Goal: Transaction & Acquisition: Book appointment/travel/reservation

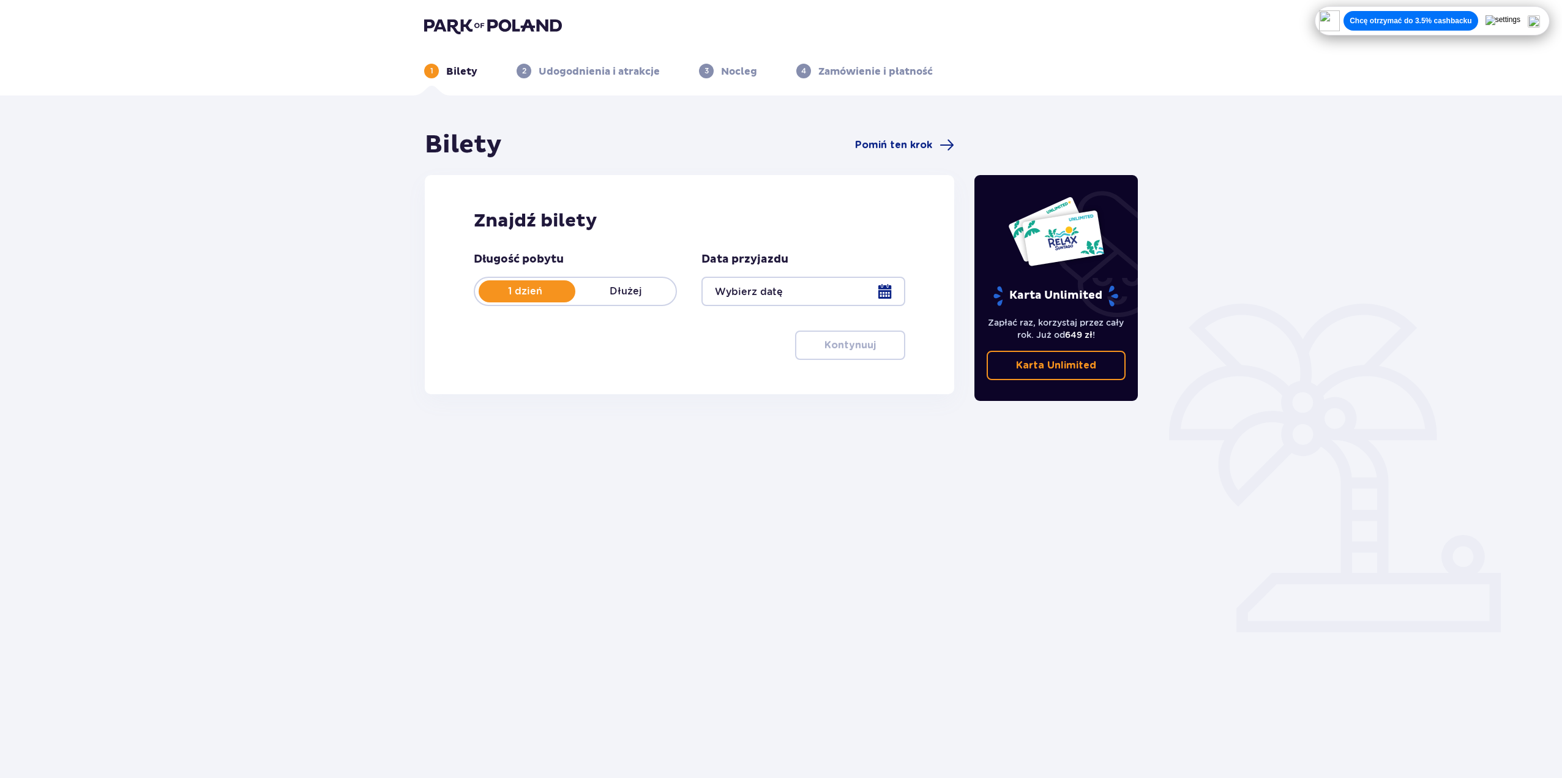
click at [792, 294] on div at bounding box center [803, 291] width 203 height 29
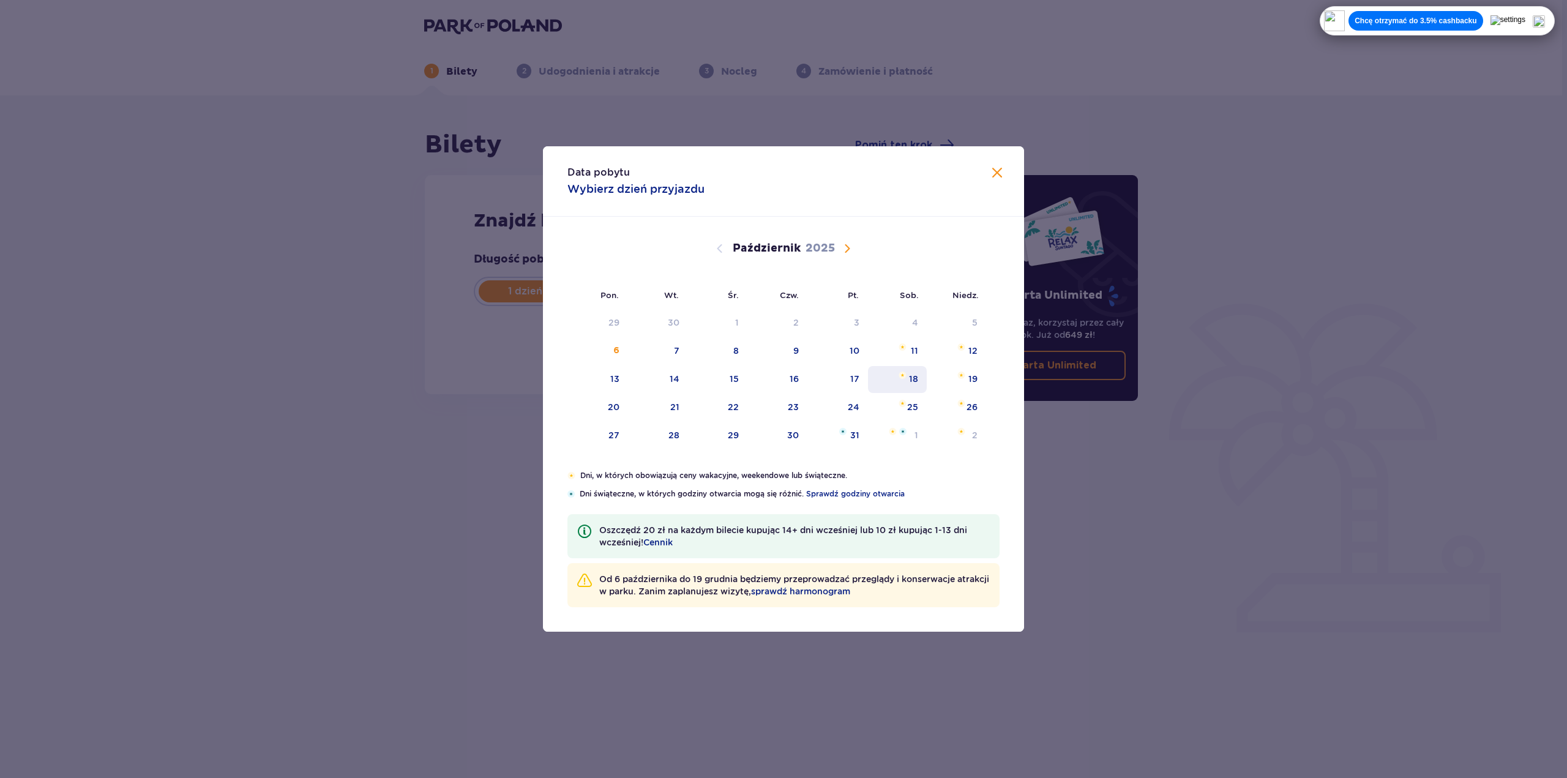
click at [911, 377] on div "18" at bounding box center [913, 379] width 9 height 12
type input "[DATE]"
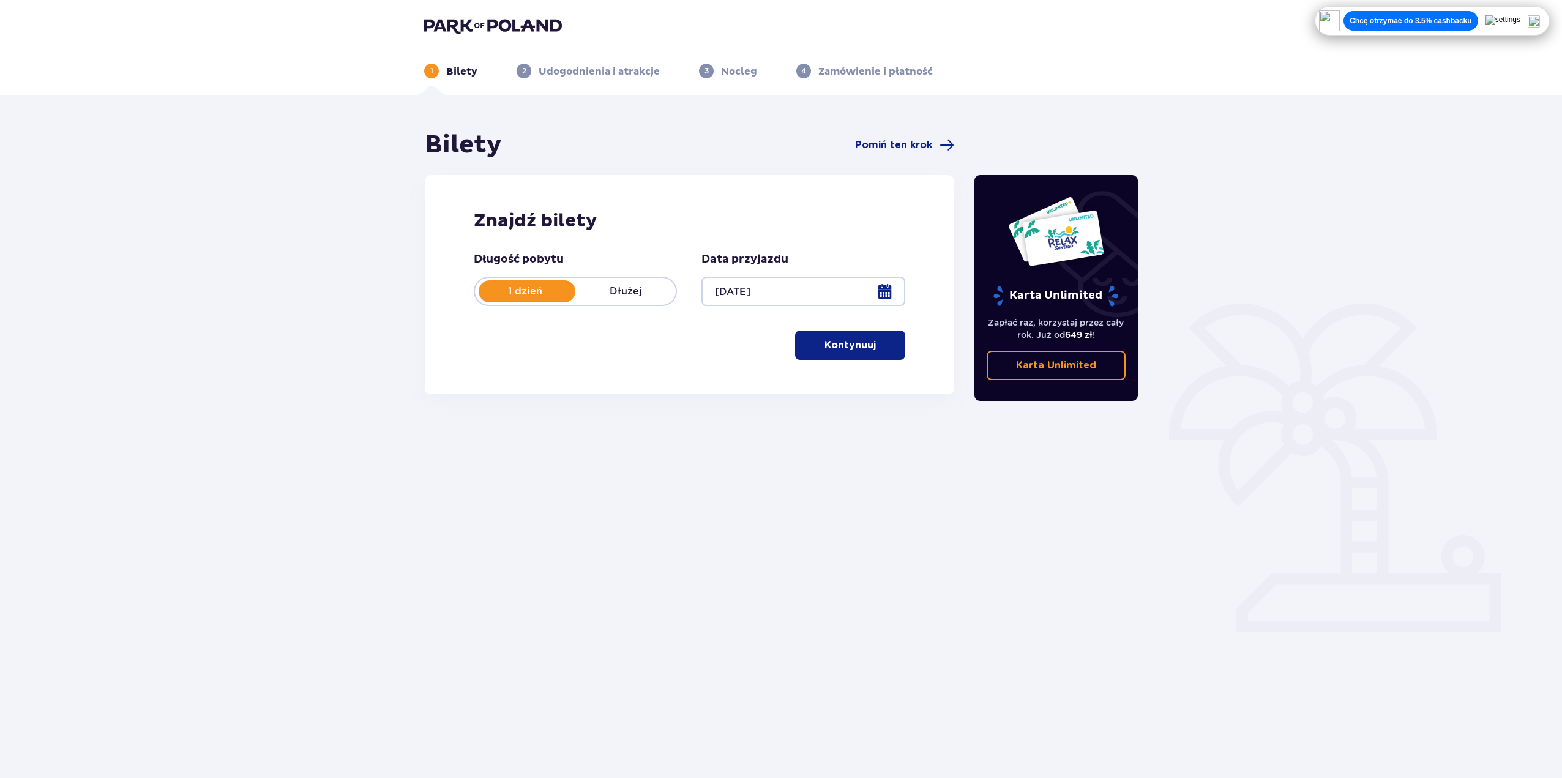
click at [872, 344] on span "button" at bounding box center [878, 345] width 15 height 15
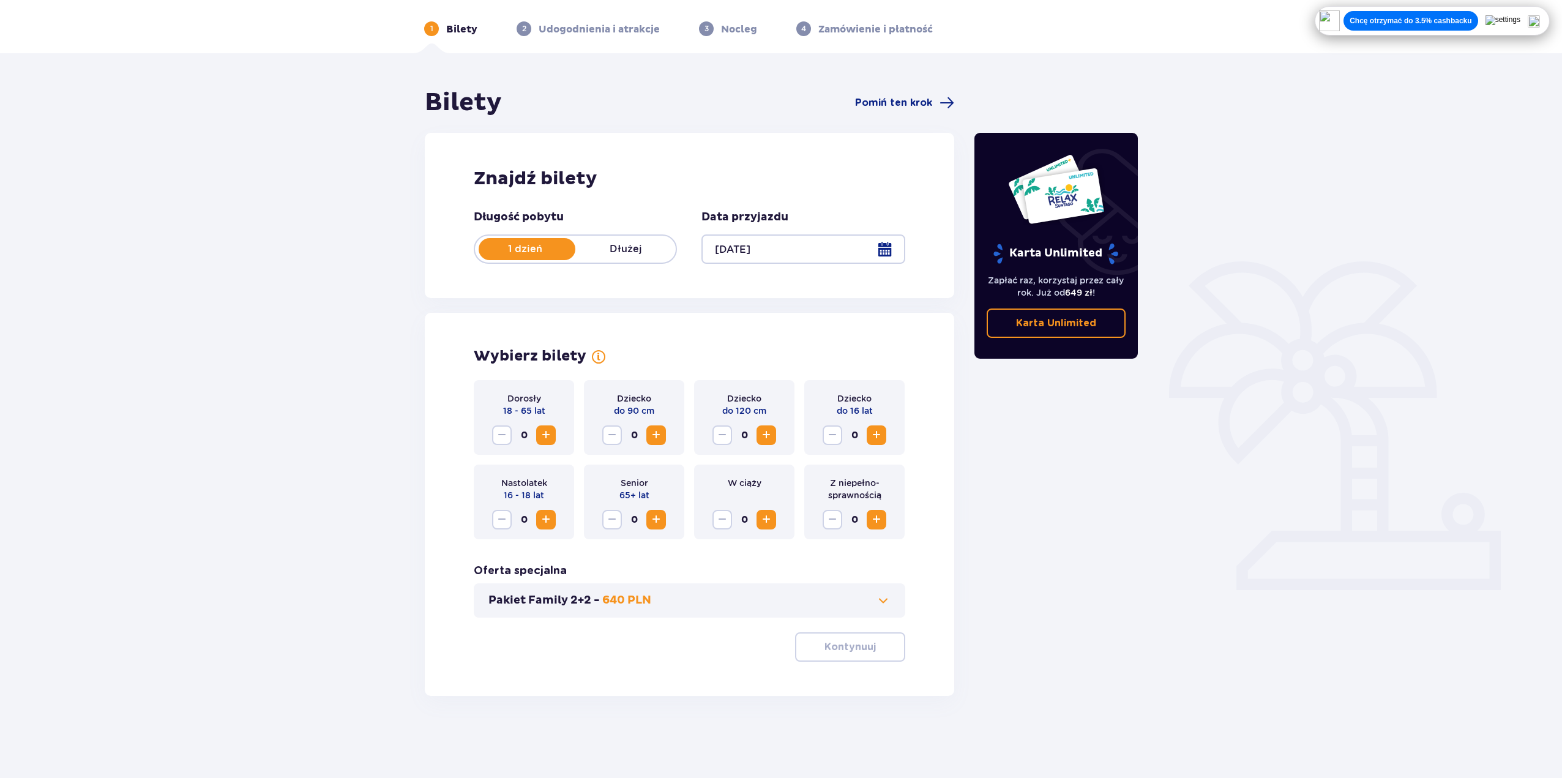
scroll to position [44, 0]
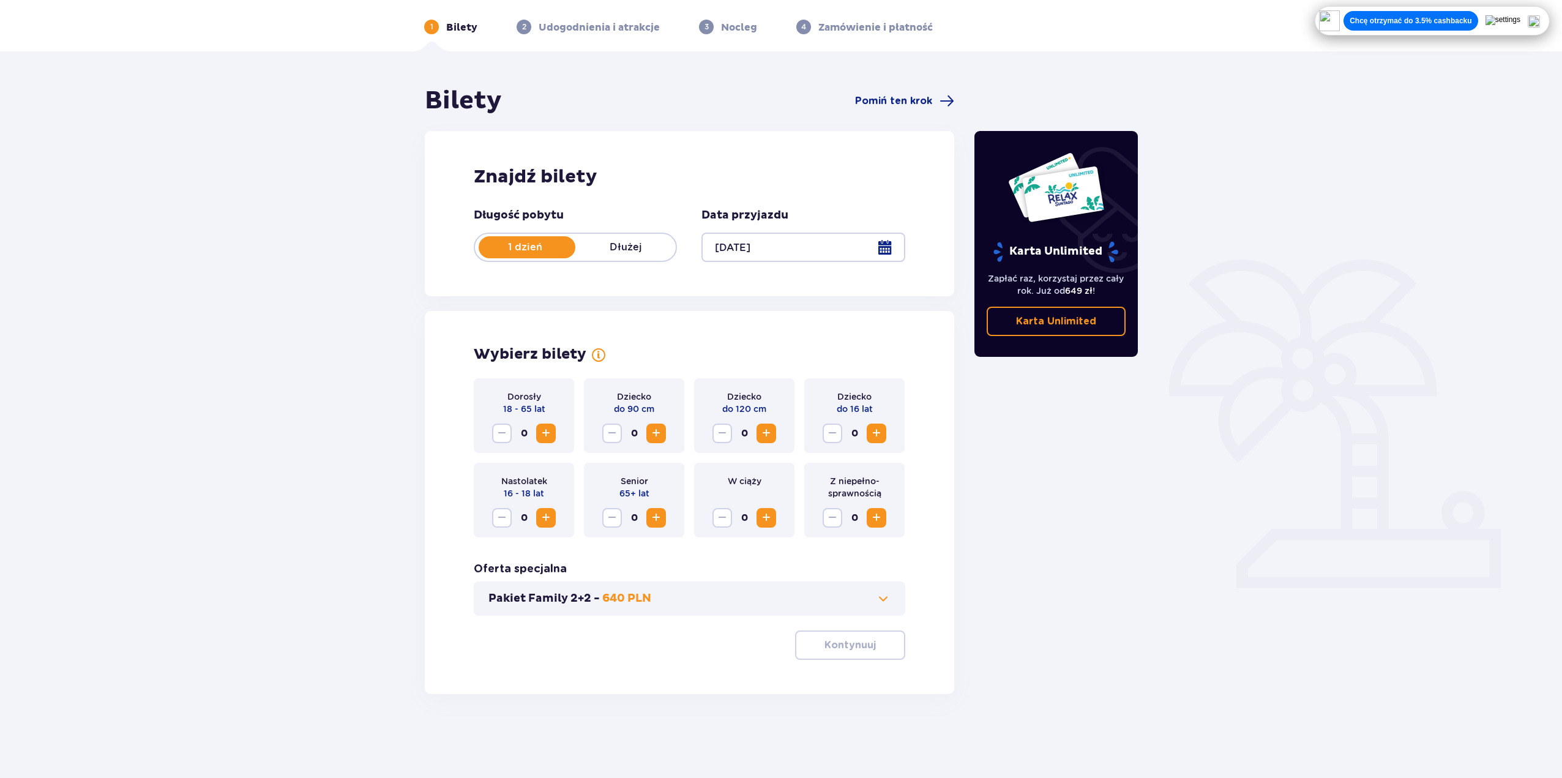
click at [882, 437] on span "Zwiększ" at bounding box center [876, 433] width 15 height 15
click at [884, 595] on span at bounding box center [883, 598] width 15 height 15
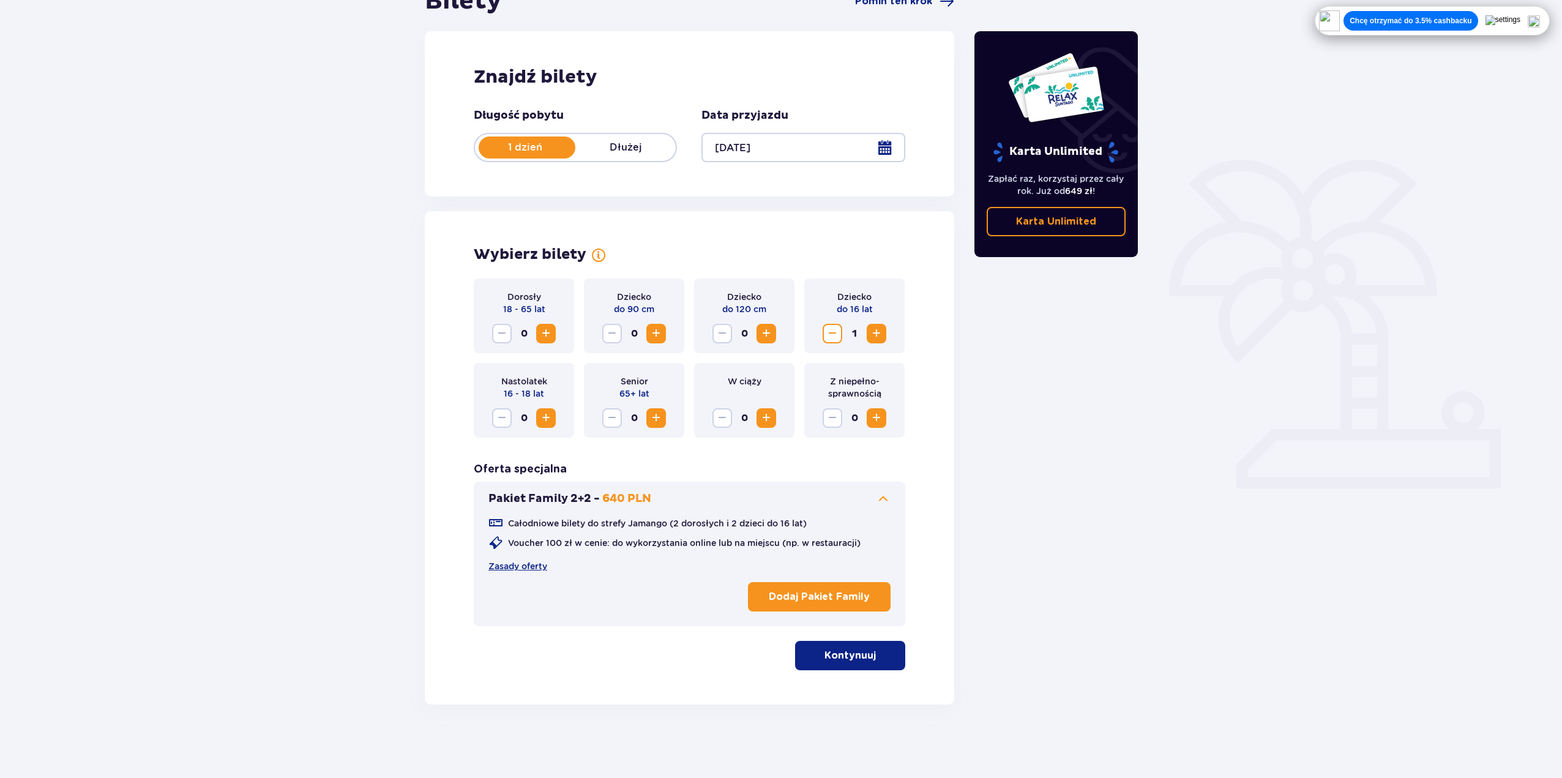
click at [879, 499] on span at bounding box center [883, 499] width 15 height 15
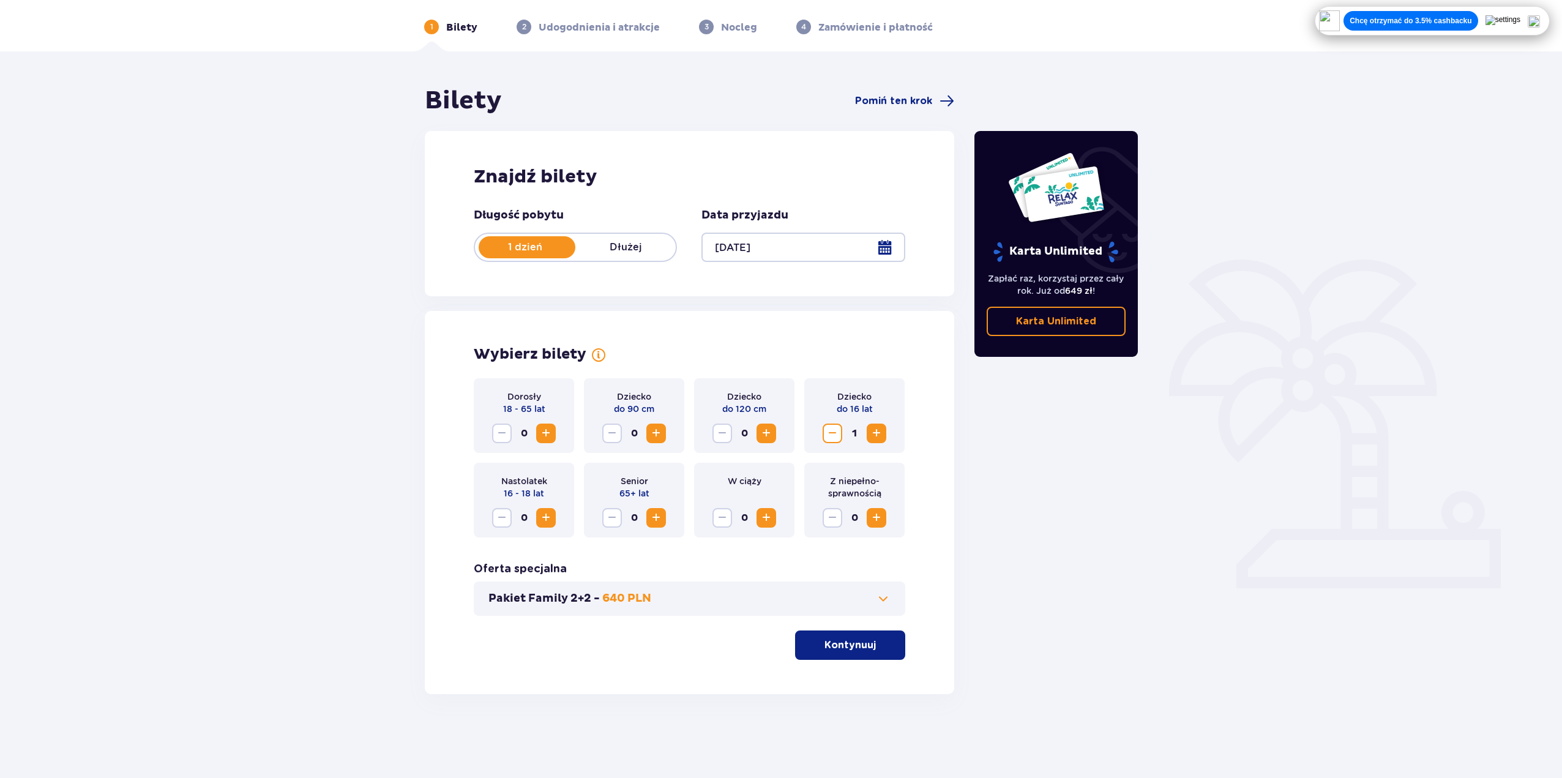
click at [859, 651] on p "Kontynuuj" at bounding box center [850, 645] width 51 height 13
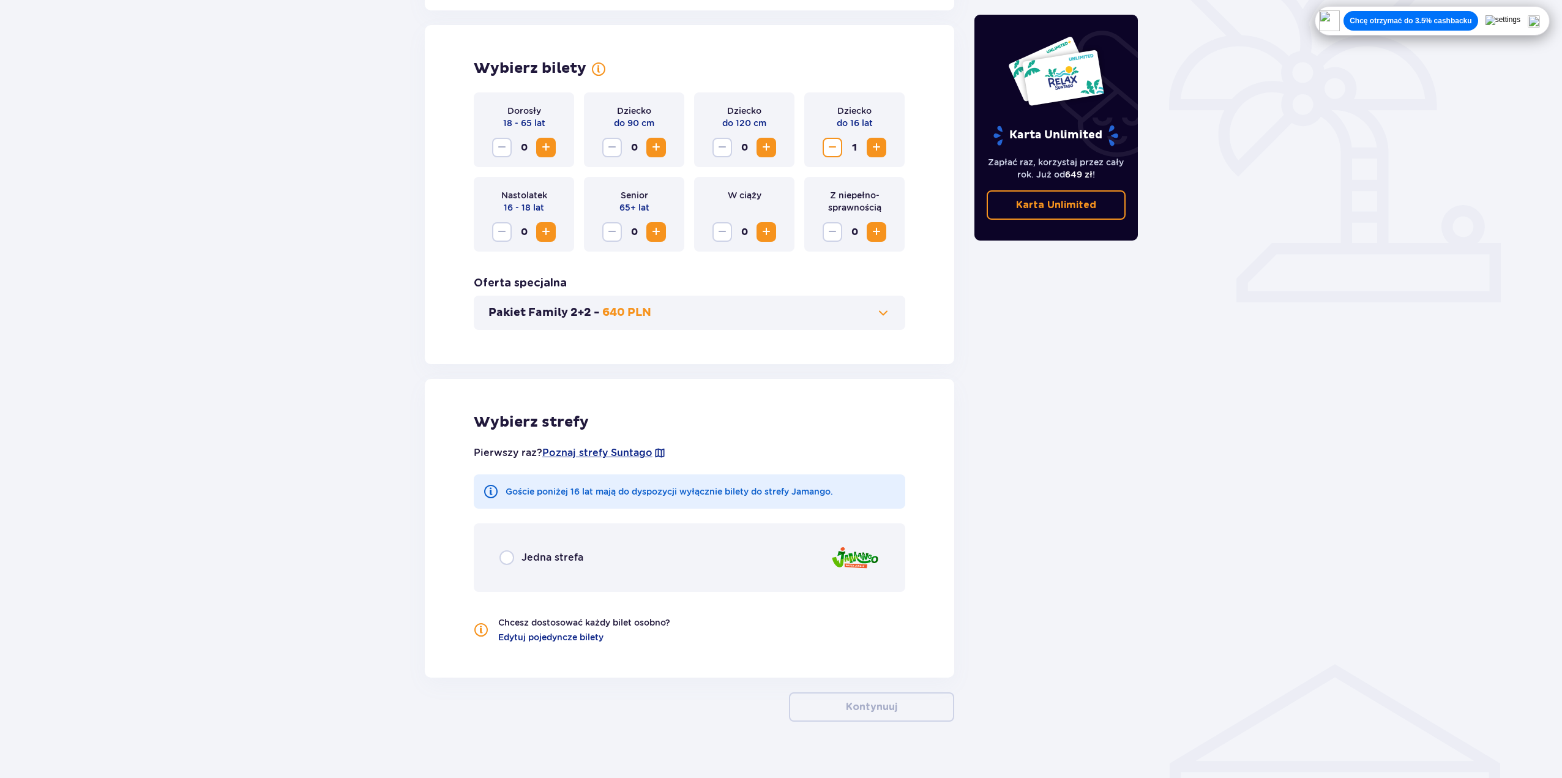
scroll to position [347, 0]
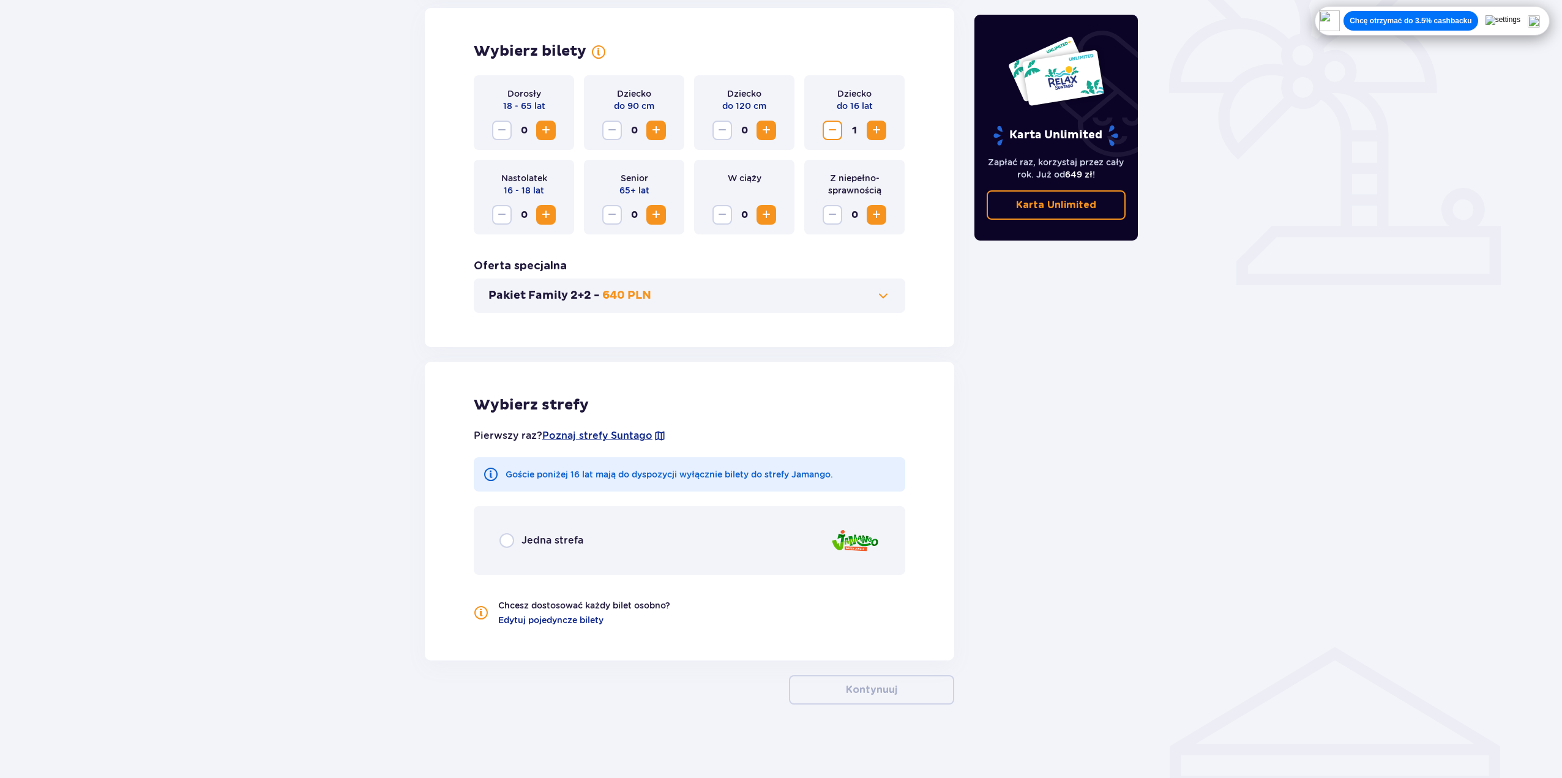
click at [508, 541] on input "radio" at bounding box center [507, 540] width 15 height 15
radio input "true"
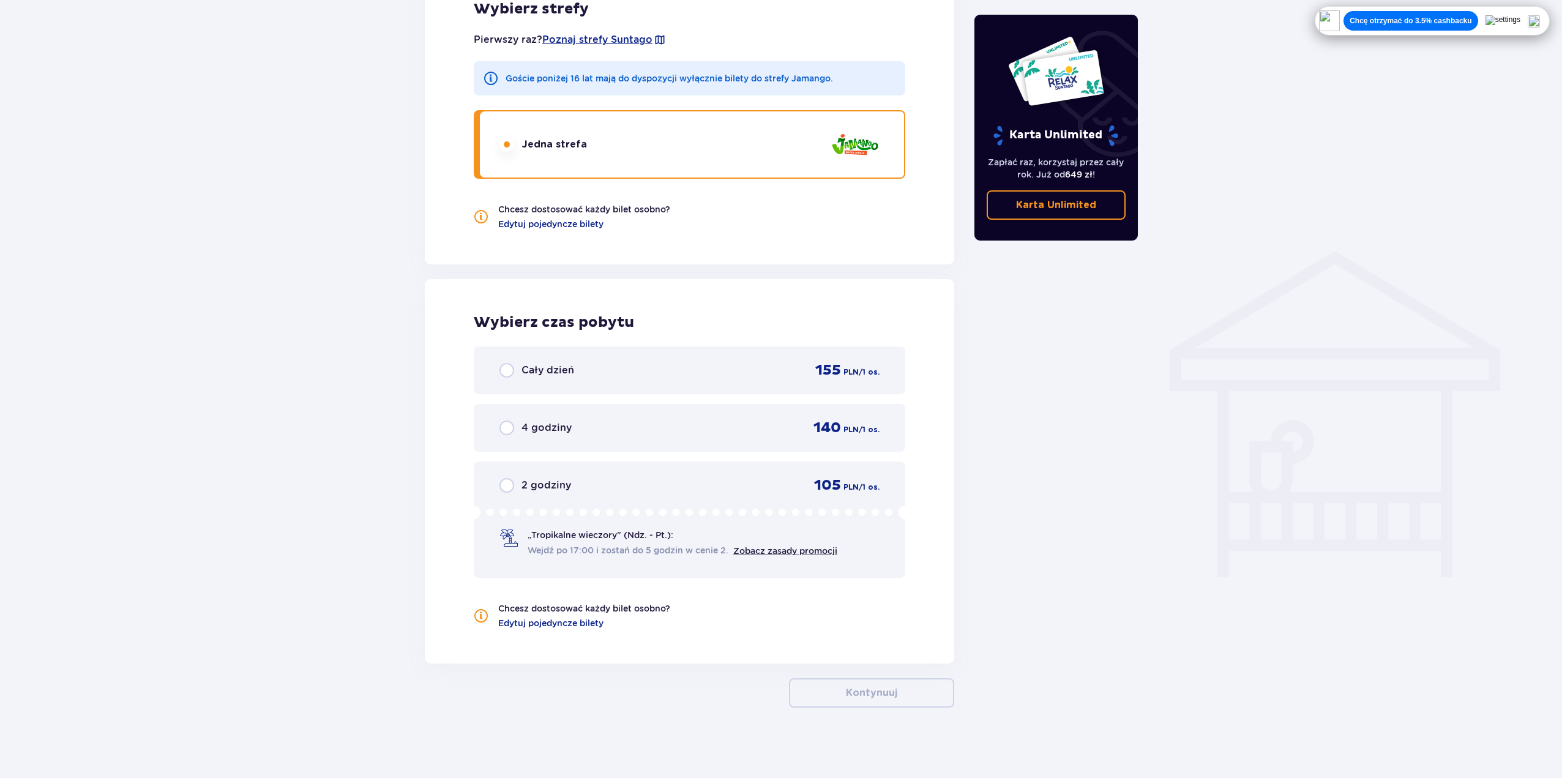
scroll to position [746, 0]
click at [508, 366] on input "radio" at bounding box center [507, 367] width 15 height 15
radio input "true"
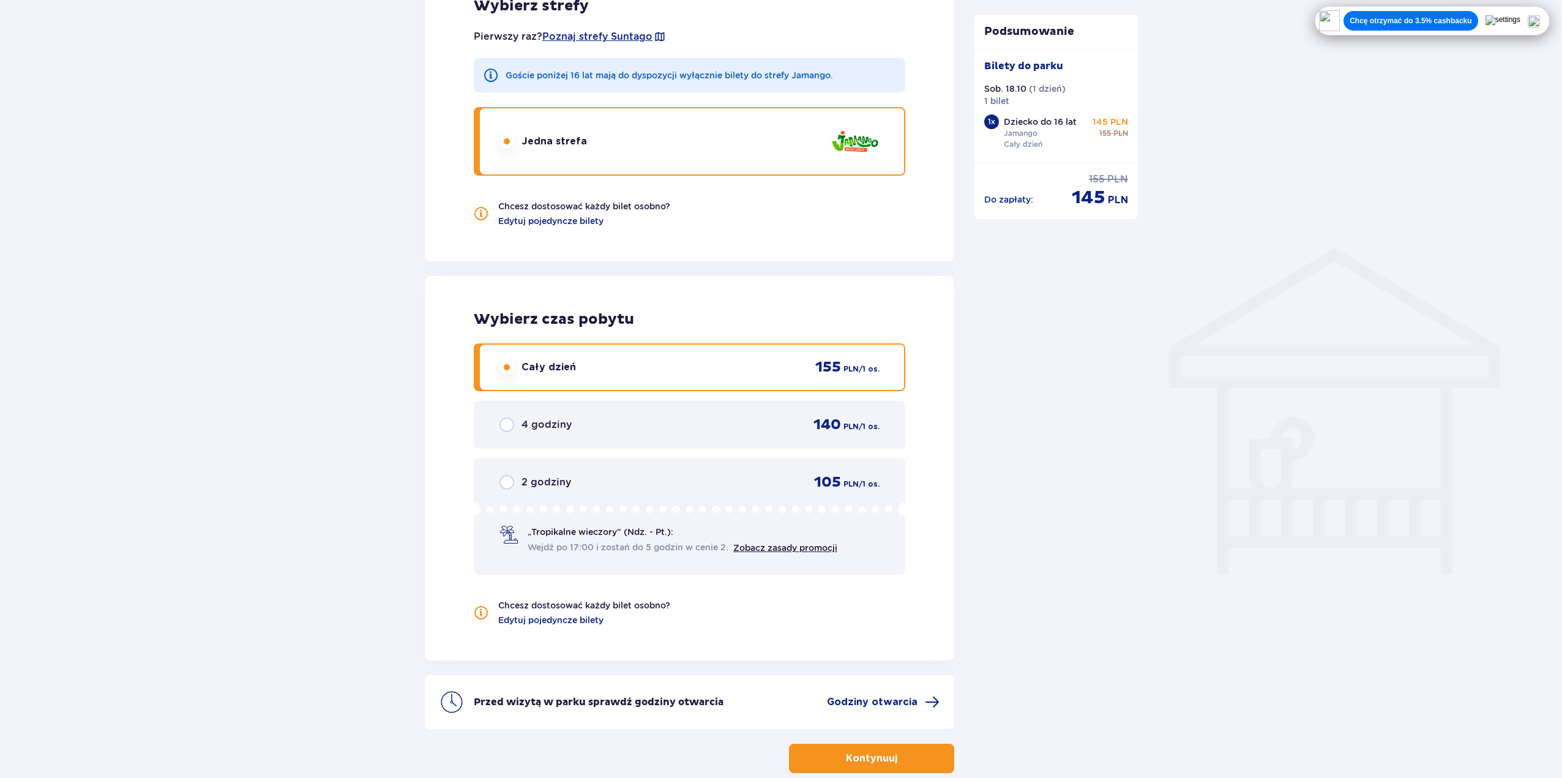
click at [508, 364] on input "radio" at bounding box center [507, 367] width 15 height 15
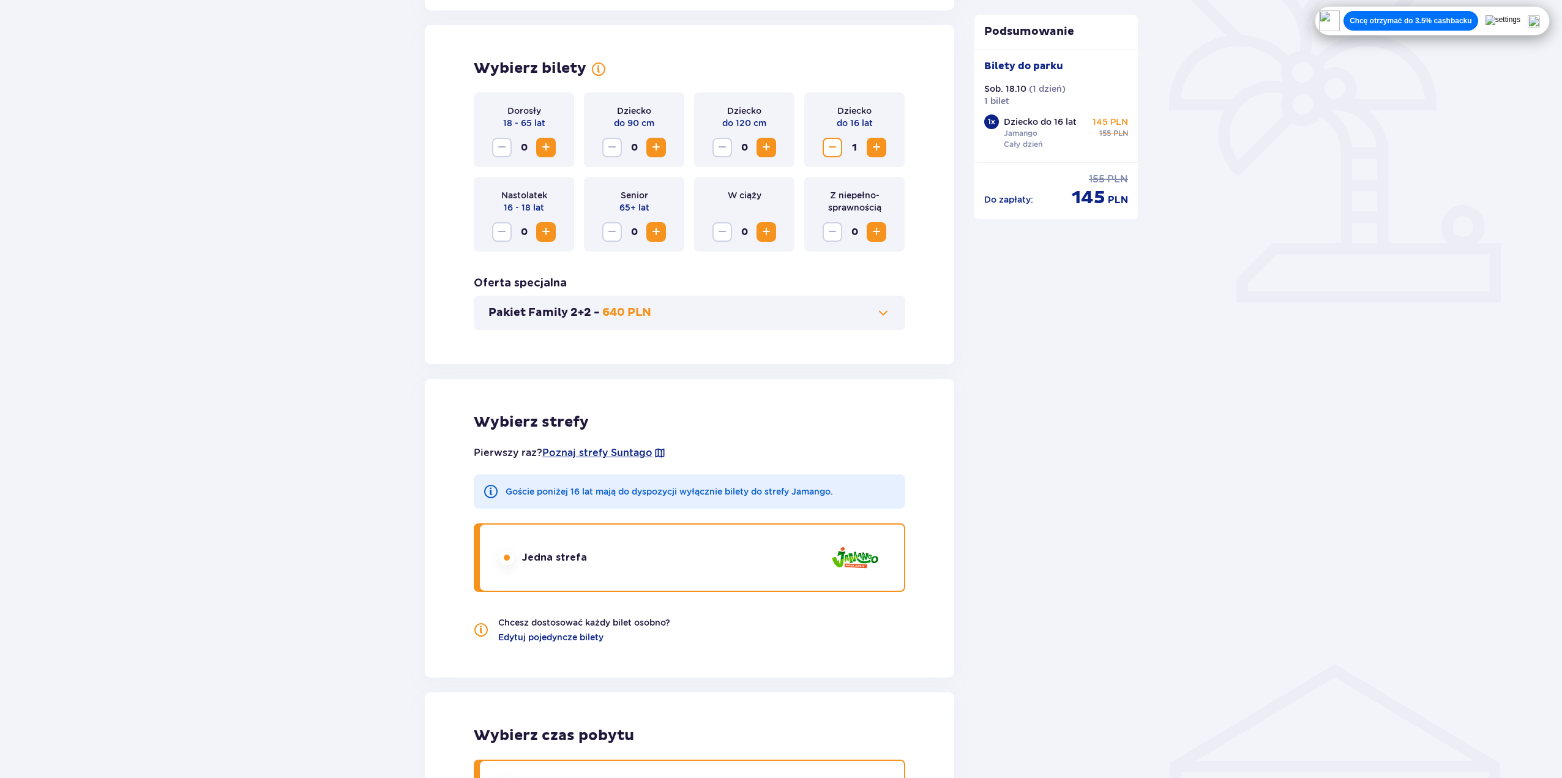
scroll to position [318, 0]
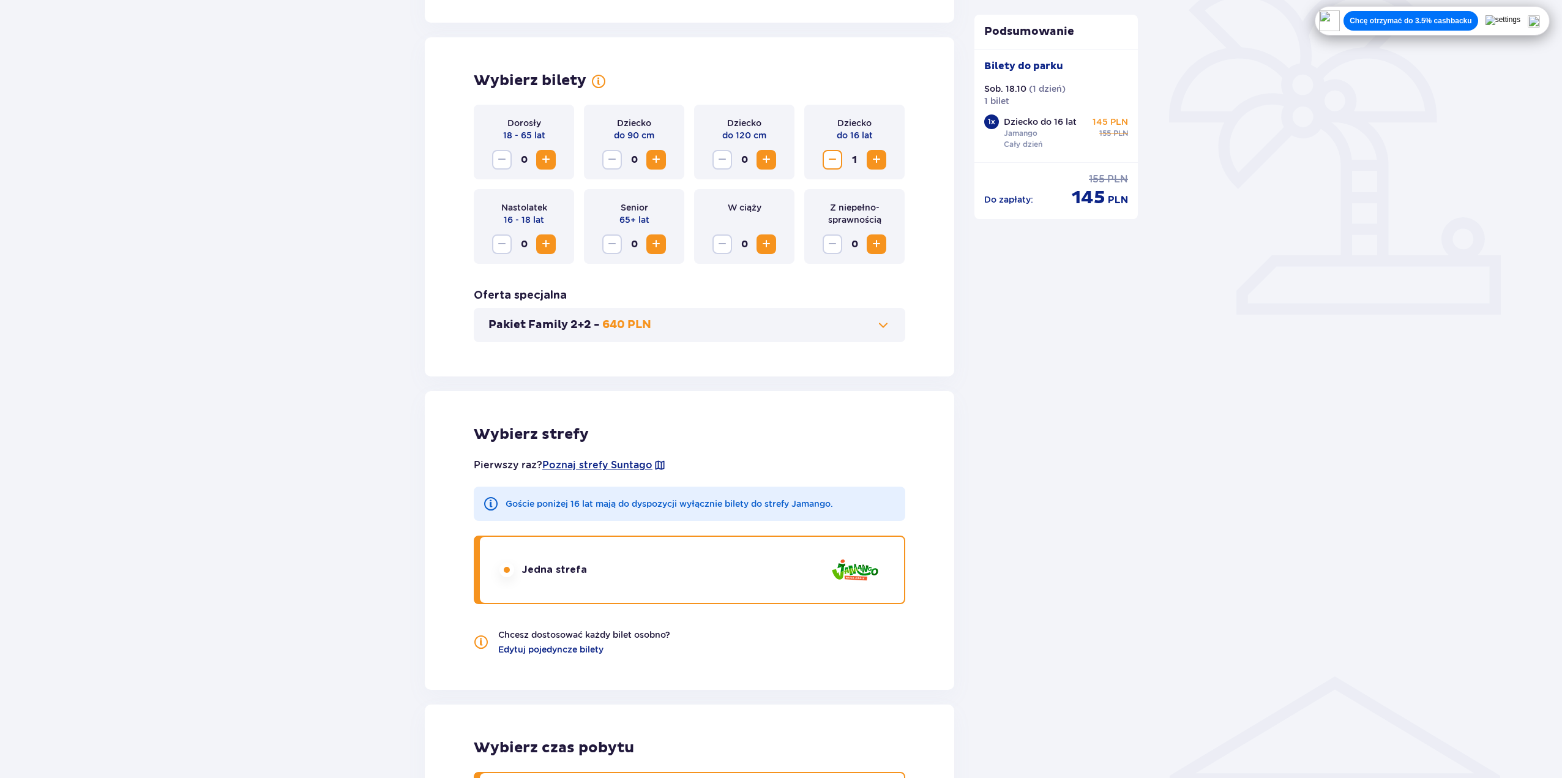
click at [832, 154] on span "Zmniejsz" at bounding box center [832, 159] width 15 height 15
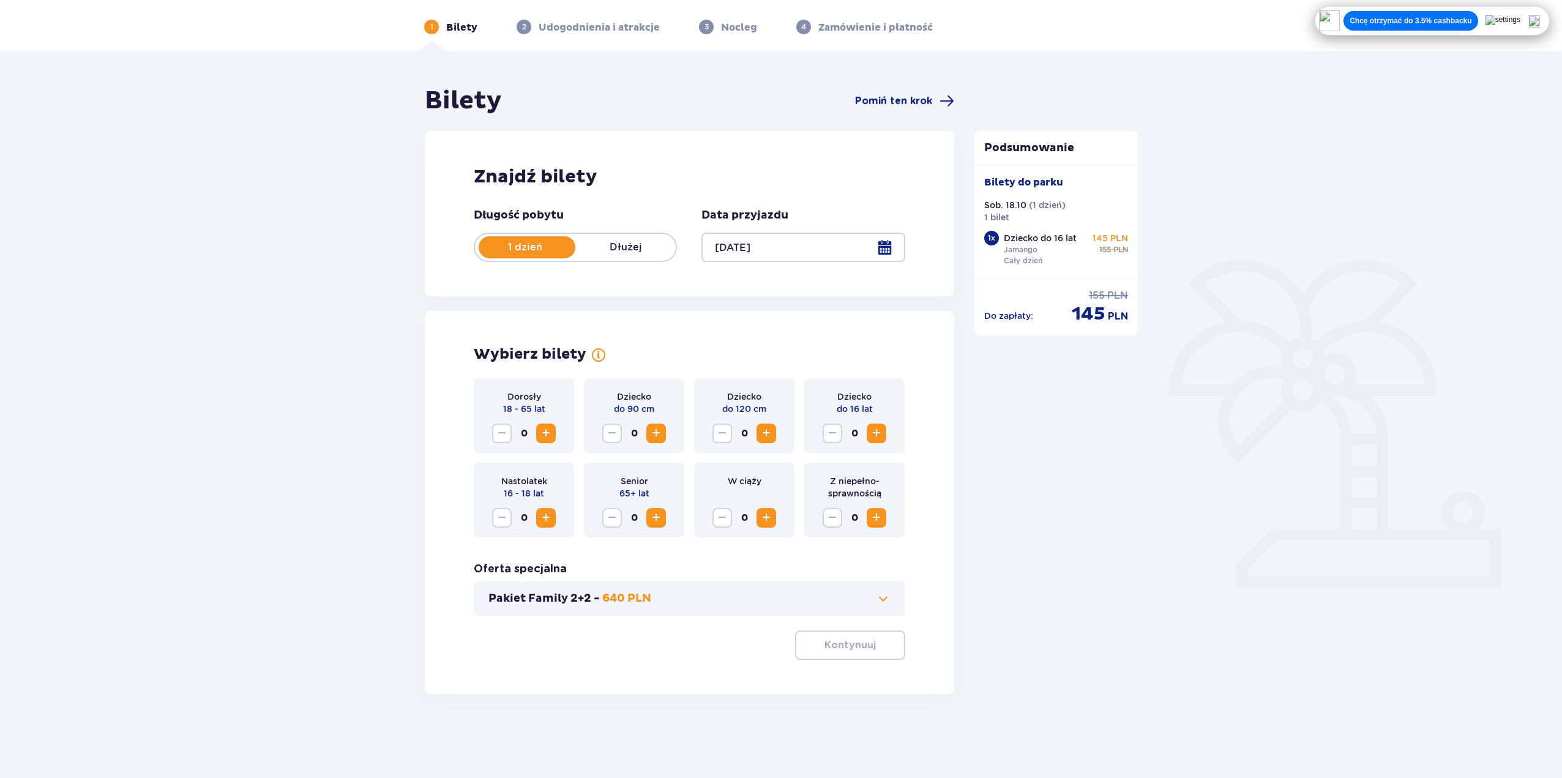
scroll to position [44, 0]
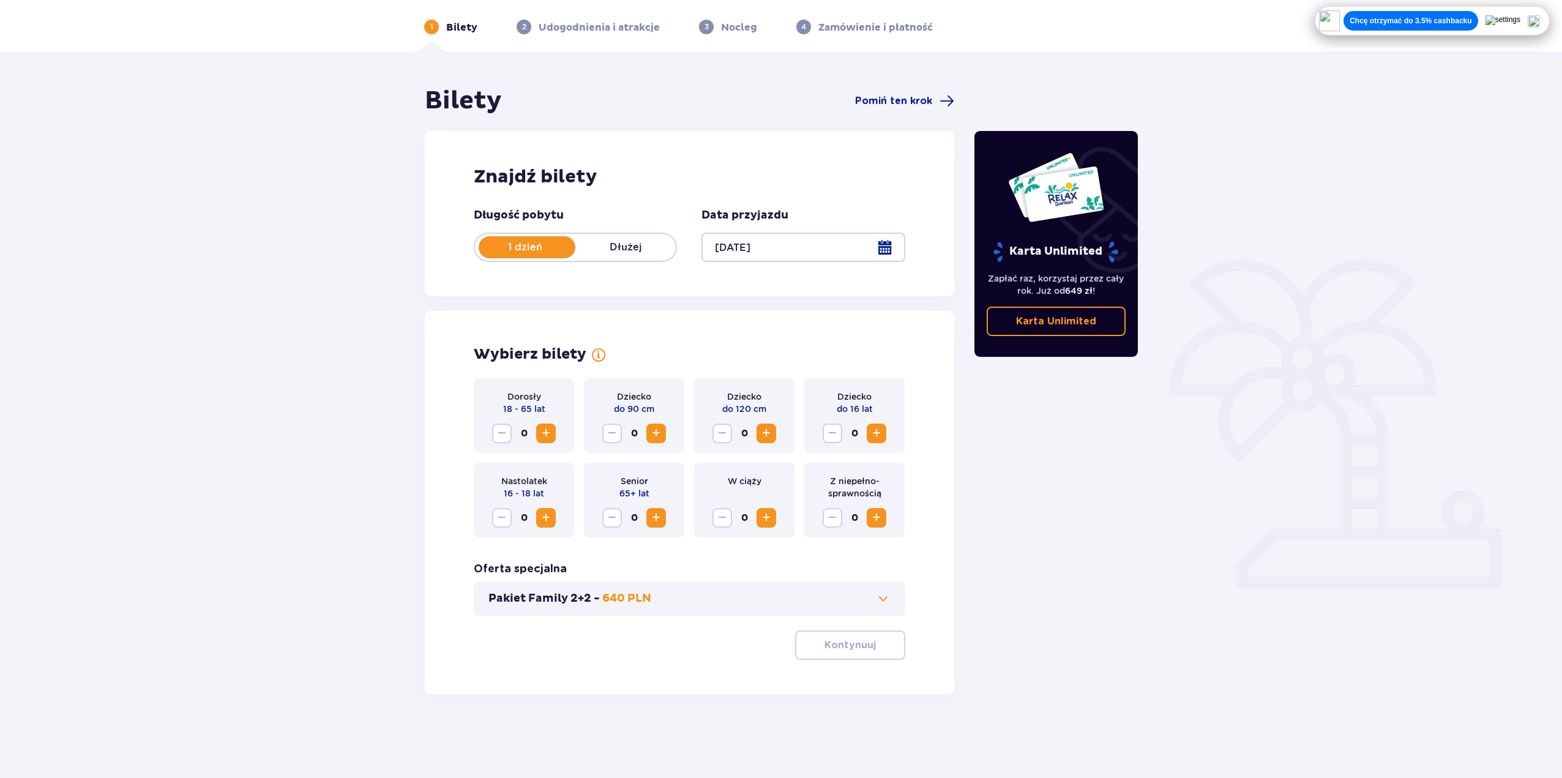
click at [872, 427] on span "Zwiększ" at bounding box center [876, 433] width 15 height 15
click at [876, 433] on span "Zwiększ" at bounding box center [876, 433] width 15 height 15
click at [550, 431] on span "Zwiększ" at bounding box center [546, 433] width 15 height 15
click at [848, 647] on p "Kontynuuj" at bounding box center [850, 645] width 51 height 13
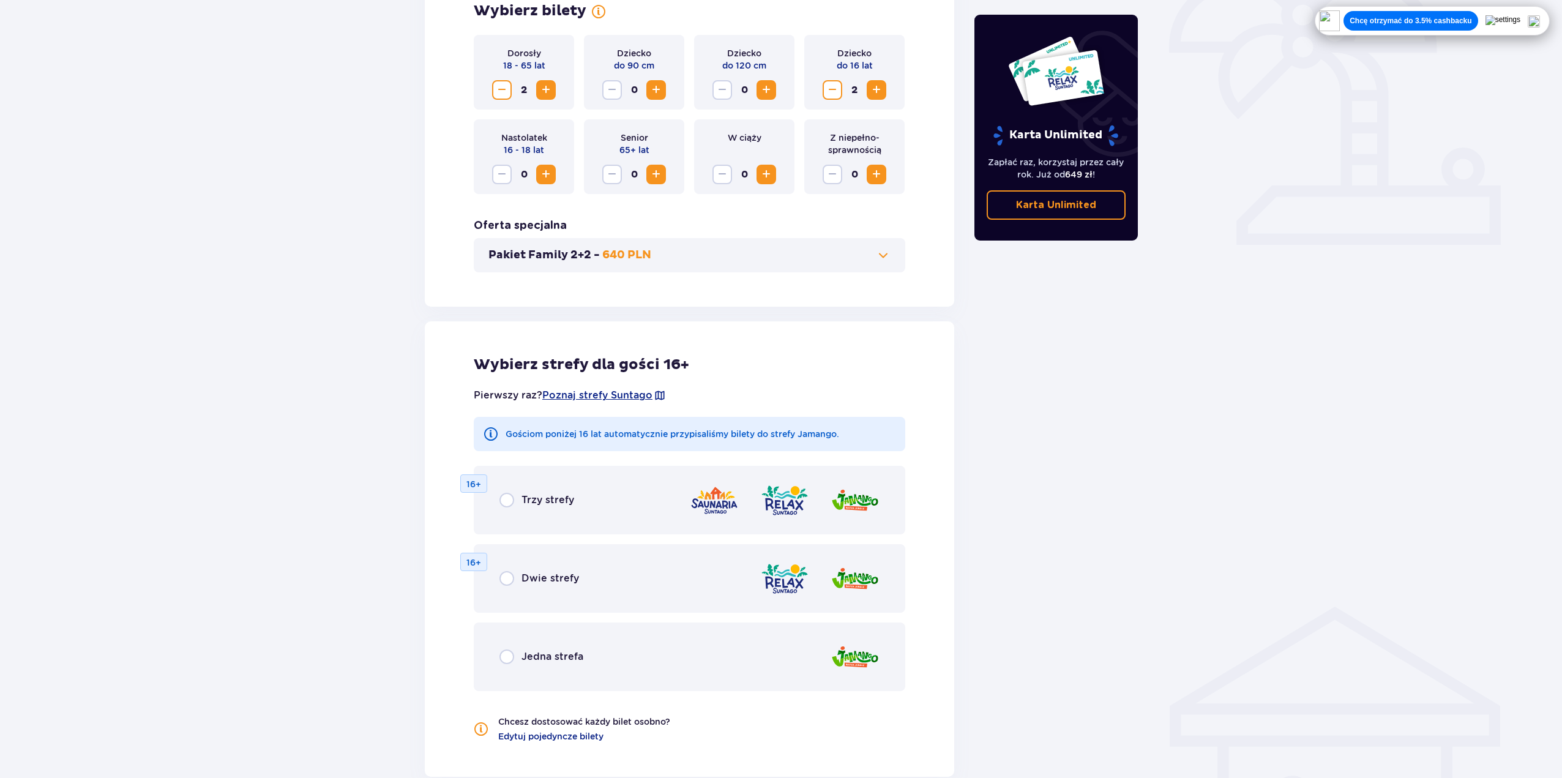
scroll to position [381, 0]
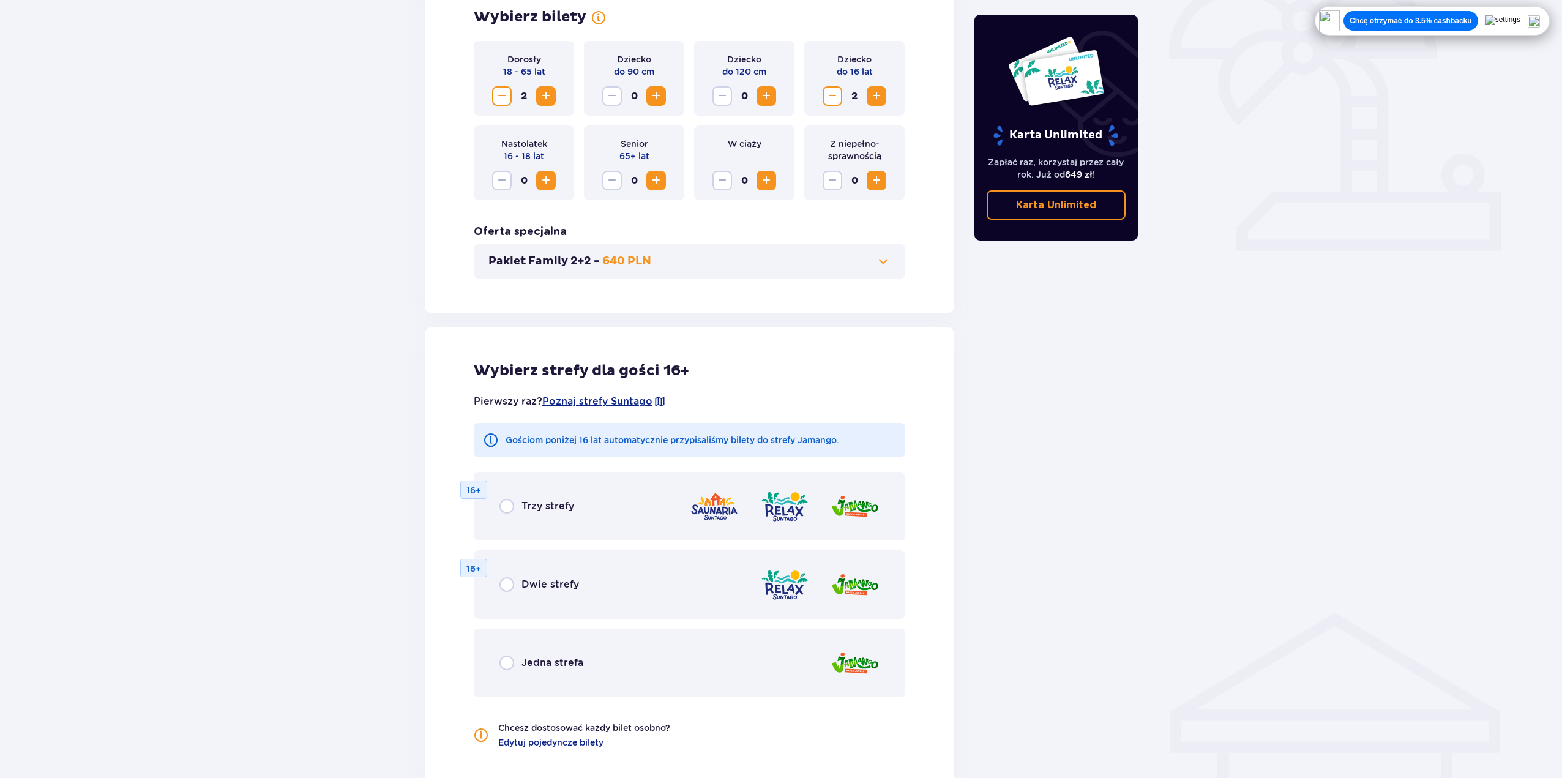
click at [516, 585] on div "Dwie strefy" at bounding box center [540, 584] width 80 height 15
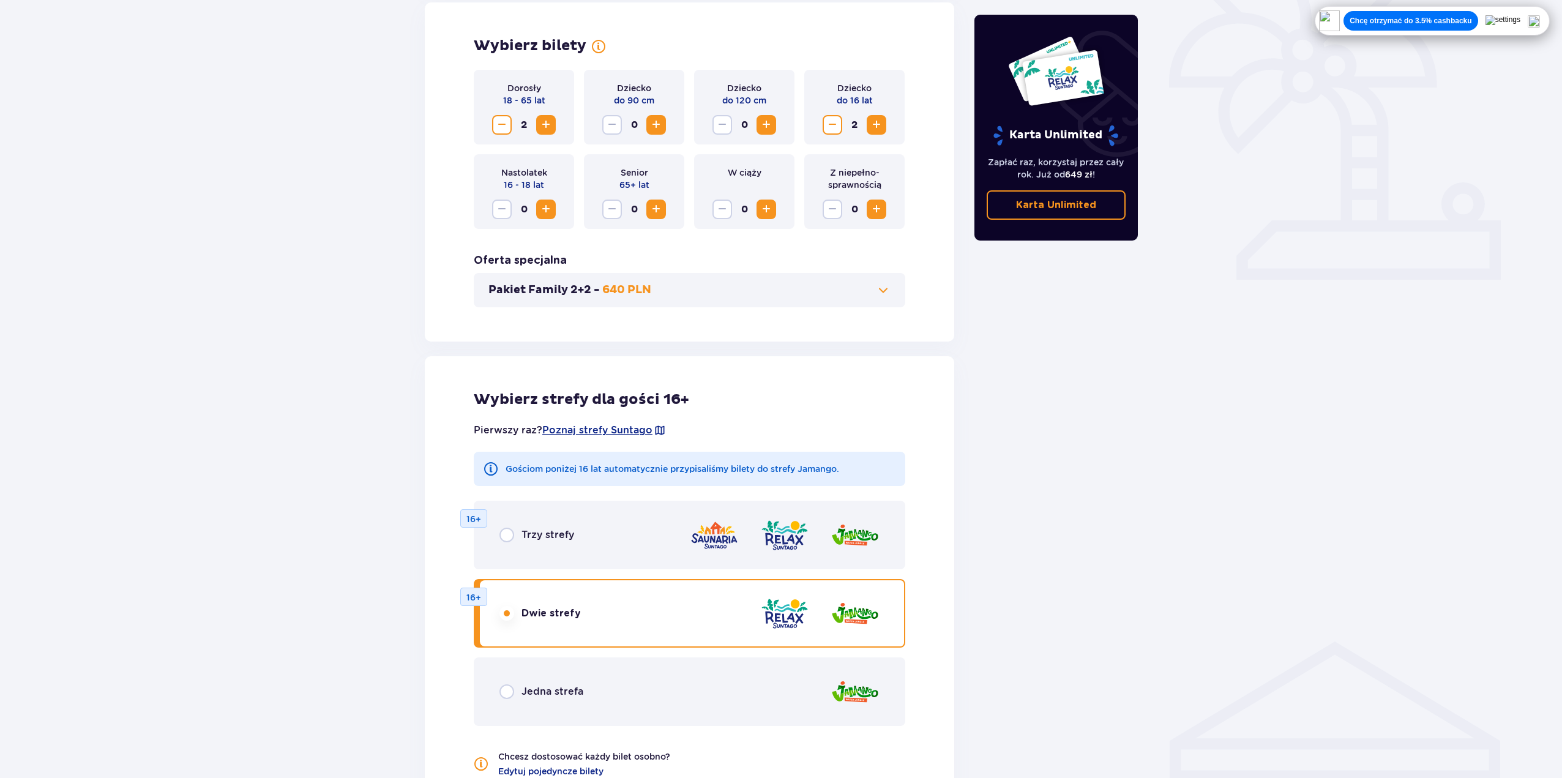
scroll to position [352, 0]
click at [540, 205] on span "Zwiększ" at bounding box center [546, 210] width 15 height 15
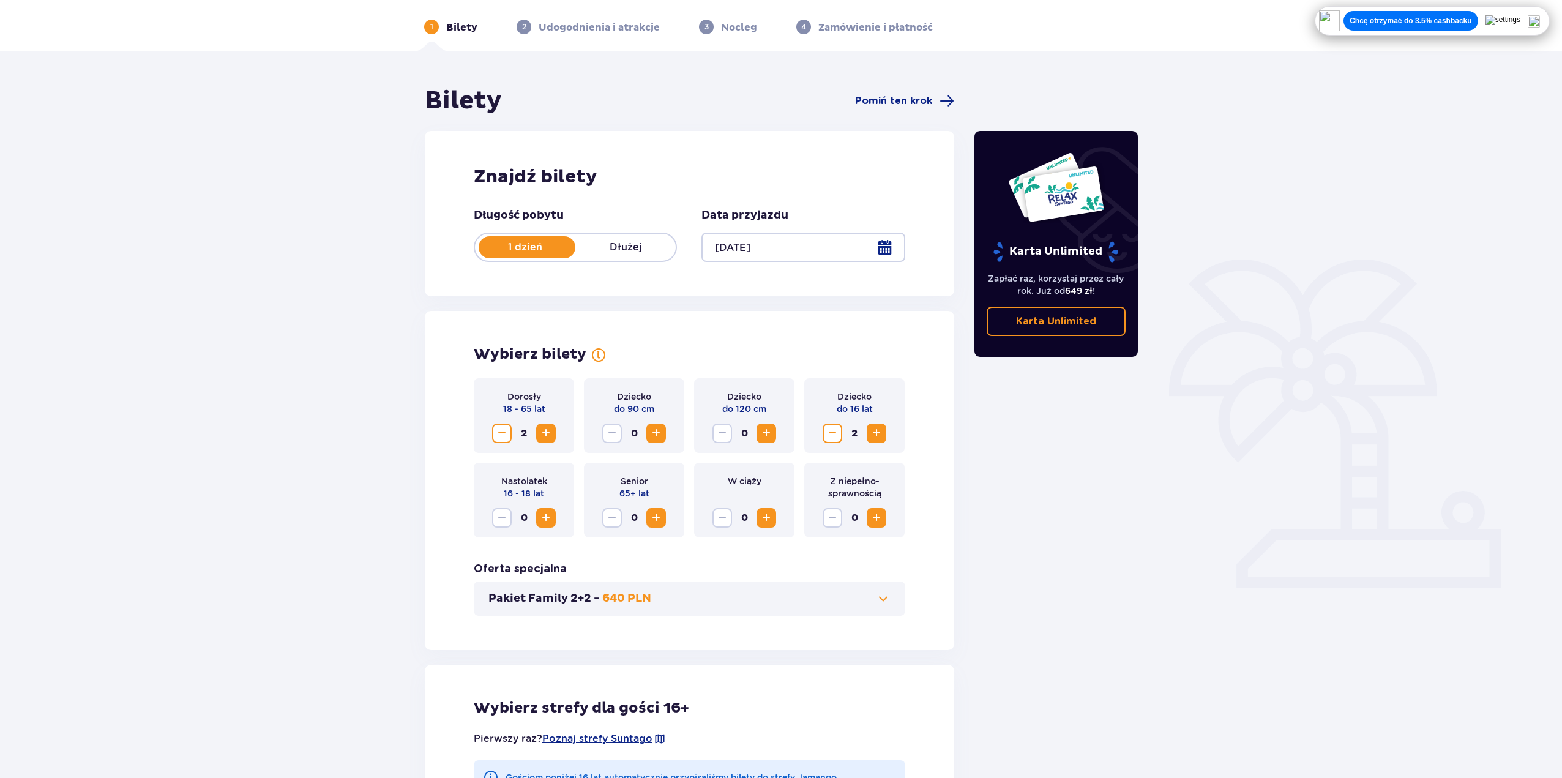
click at [544, 205] on div "Znajdź bilety Długość pobytu 1 dzień Dłużej Data przyjazdu [DATE]" at bounding box center [690, 213] width 530 height 165
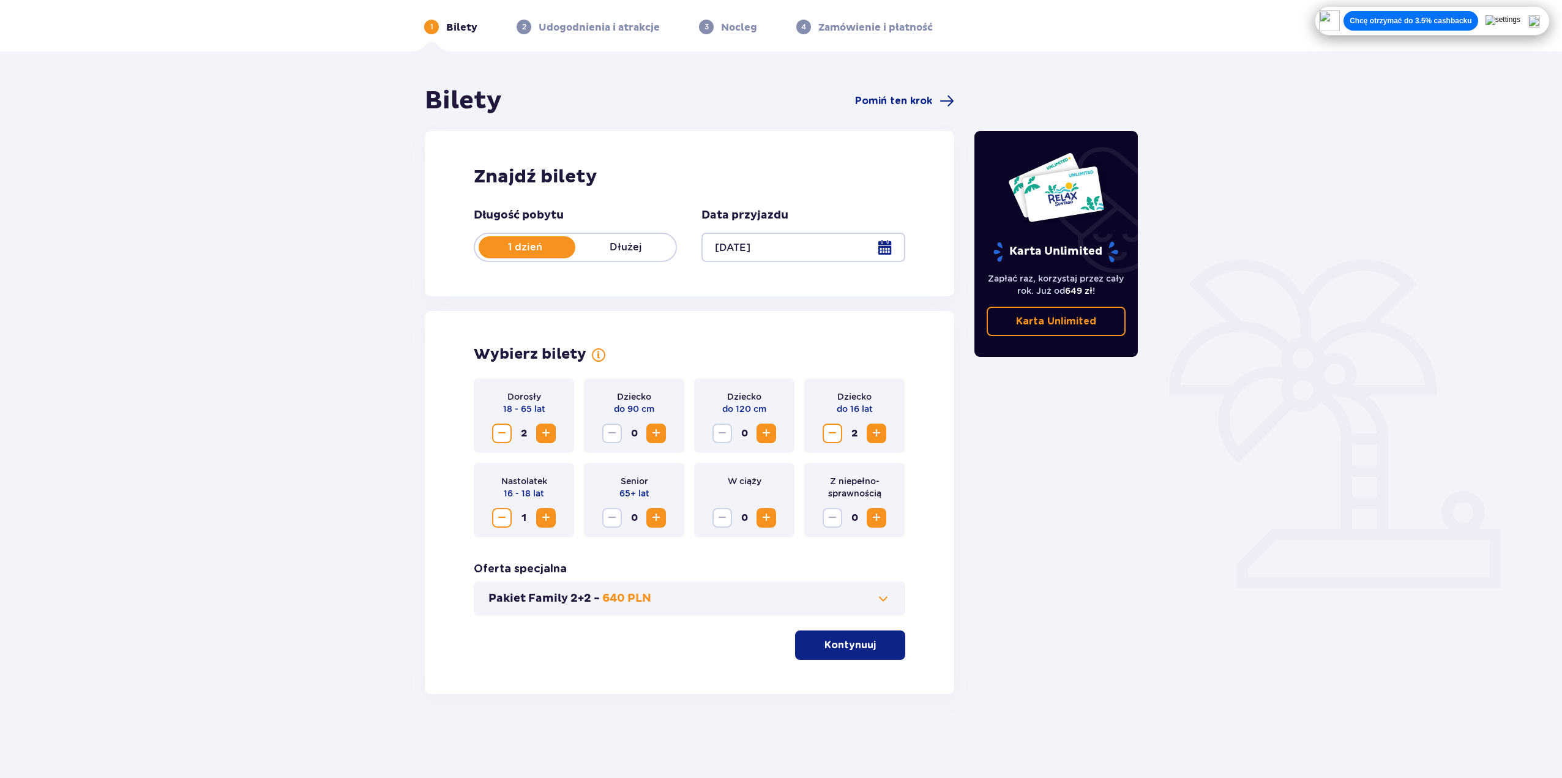
click at [547, 512] on span "Zwiększ" at bounding box center [546, 518] width 15 height 15
click at [833, 437] on span "Zmniejsz" at bounding box center [832, 433] width 15 height 15
click at [836, 639] on p "Kontynuuj" at bounding box center [850, 645] width 51 height 13
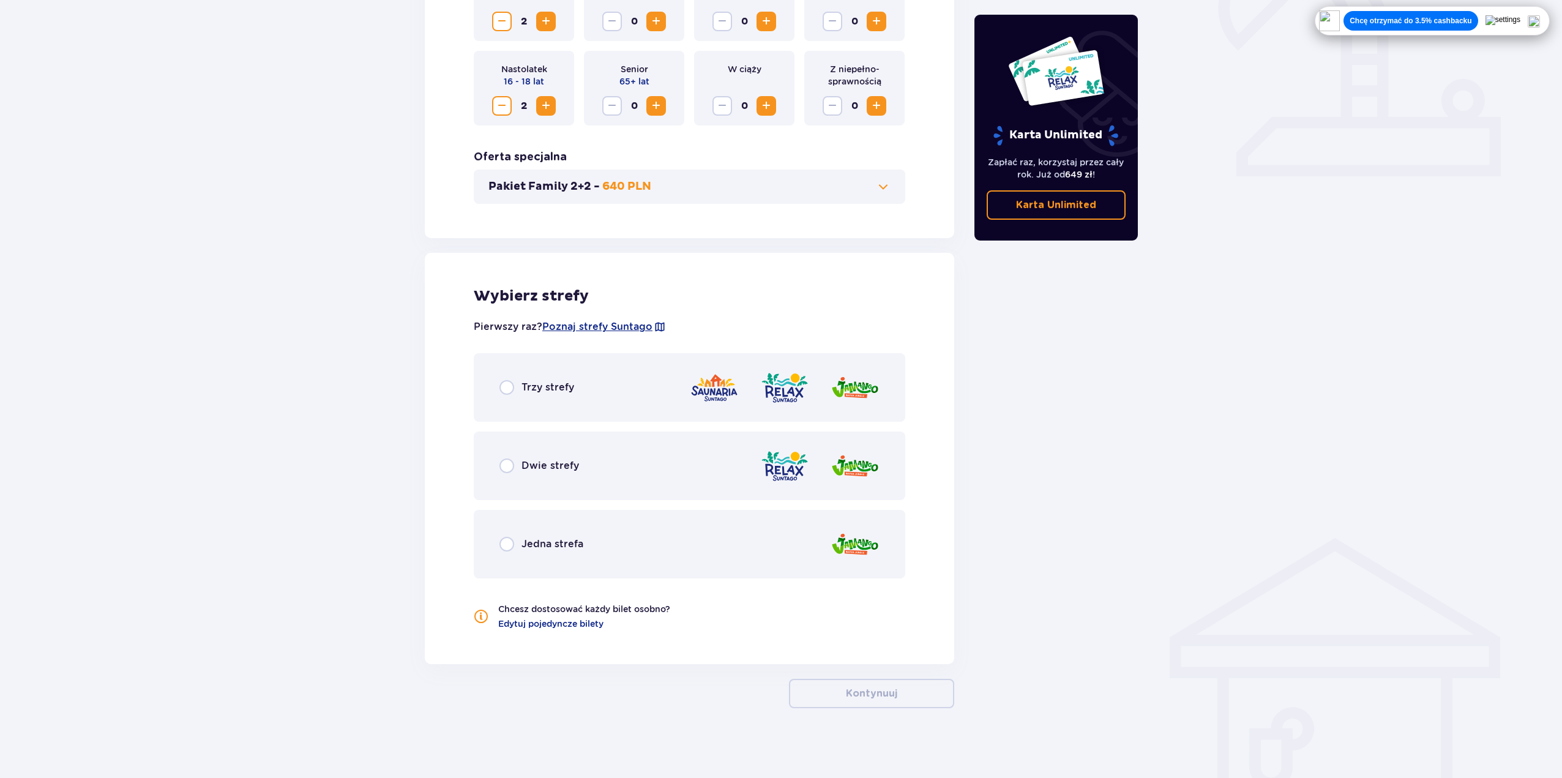
scroll to position [460, 0]
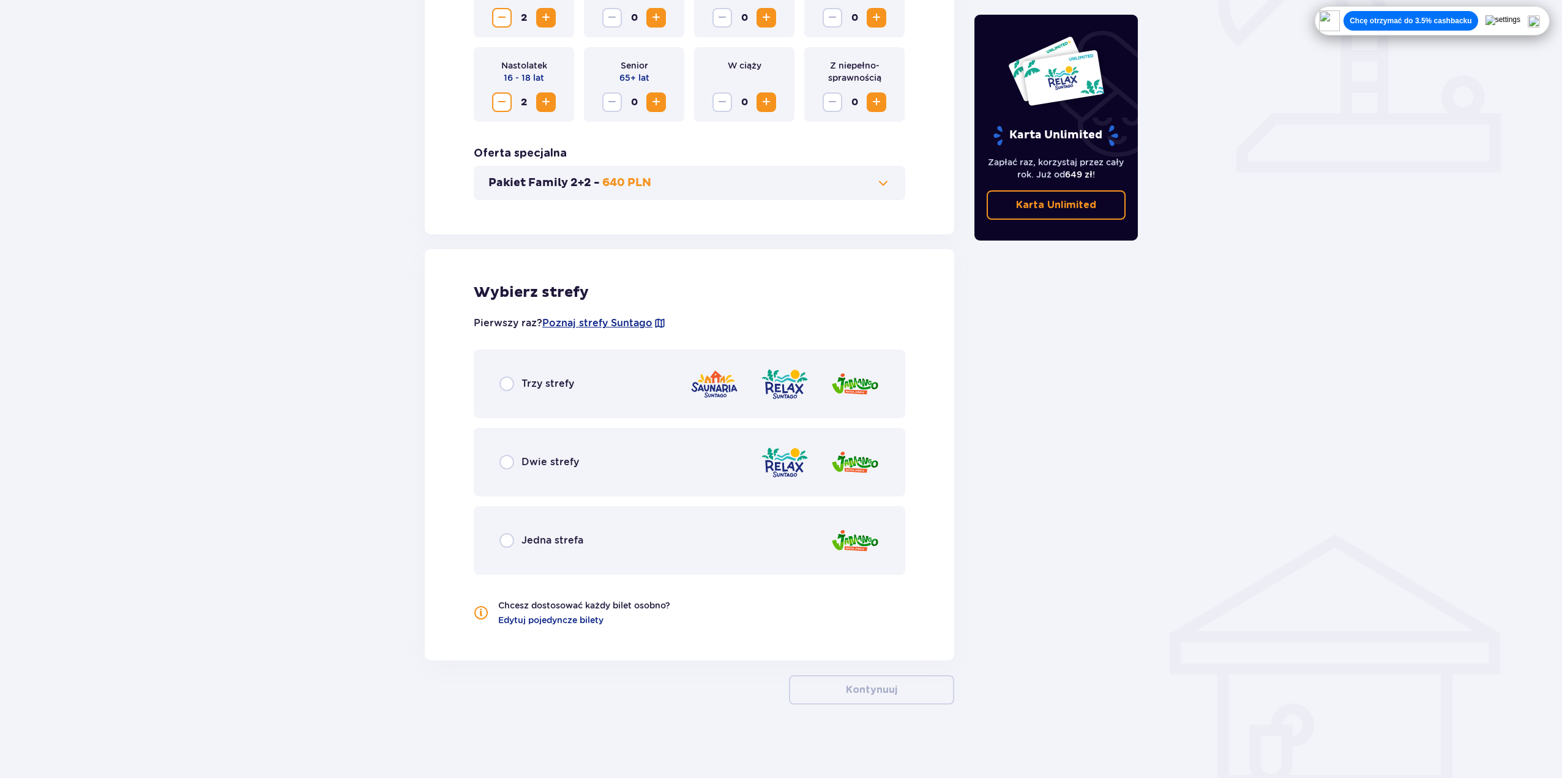
click at [516, 460] on div "Dwie strefy" at bounding box center [540, 462] width 80 height 15
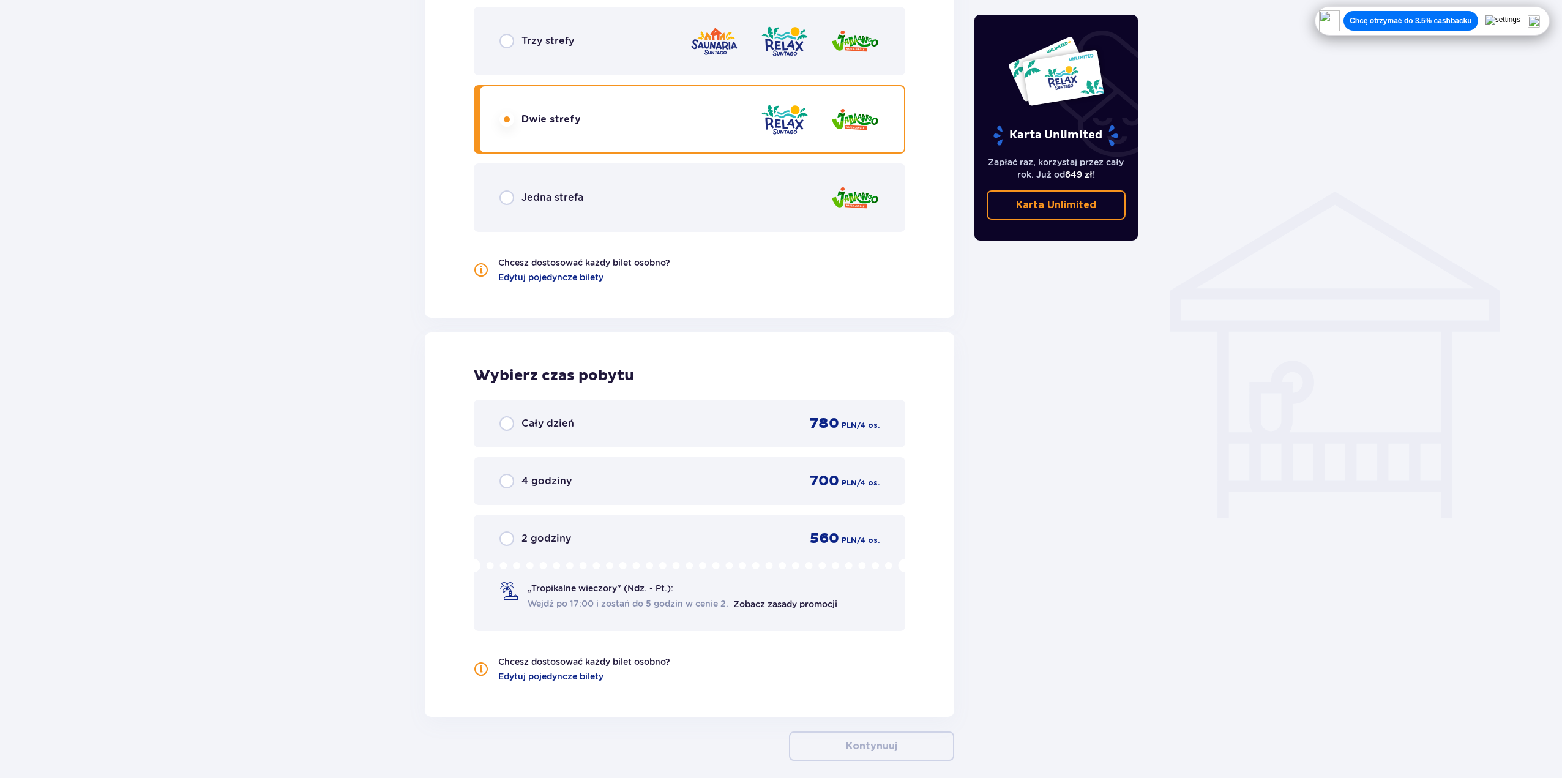
scroll to position [798, 0]
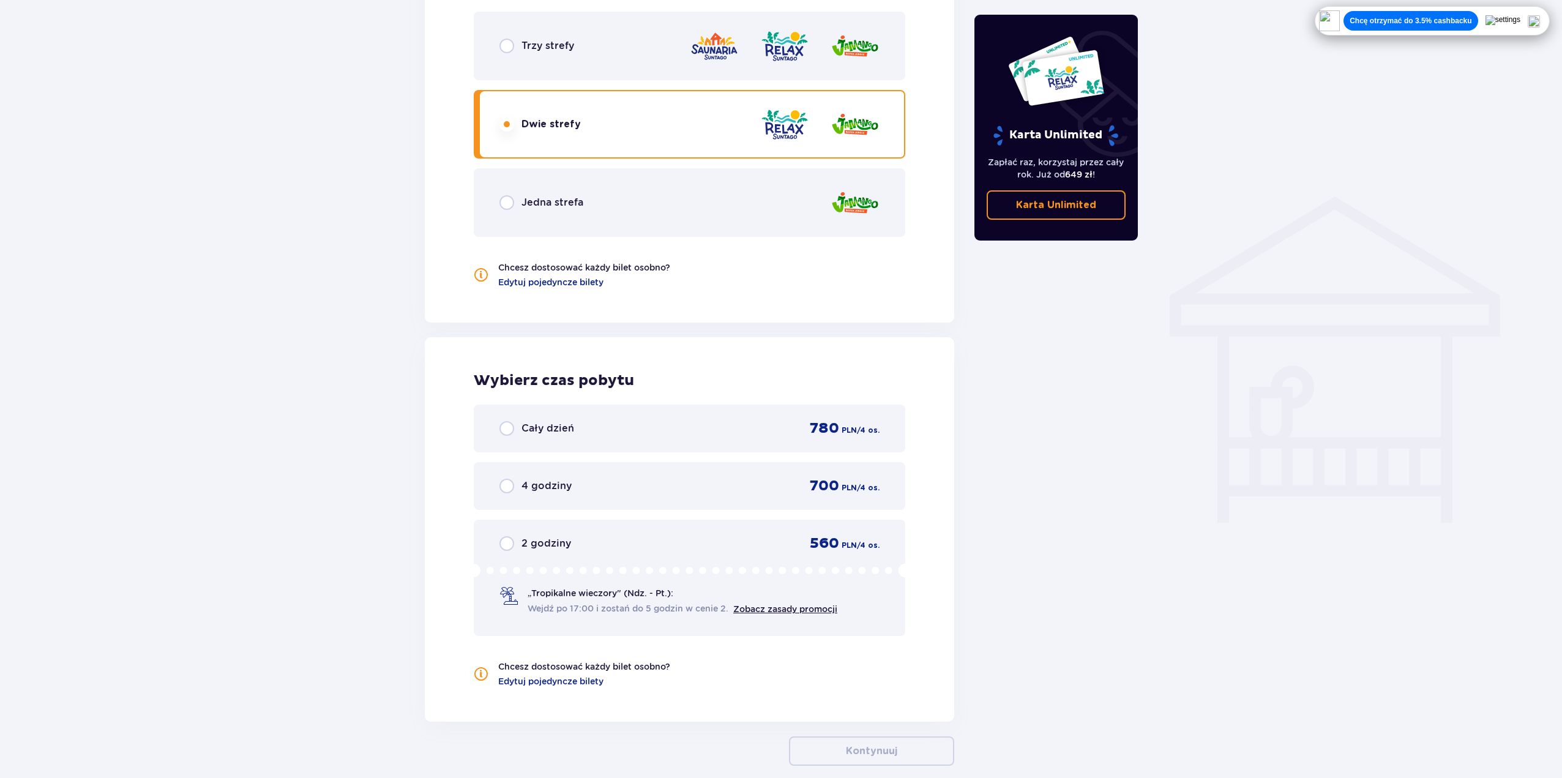
click at [509, 50] on input "radio" at bounding box center [507, 46] width 15 height 15
radio input "true"
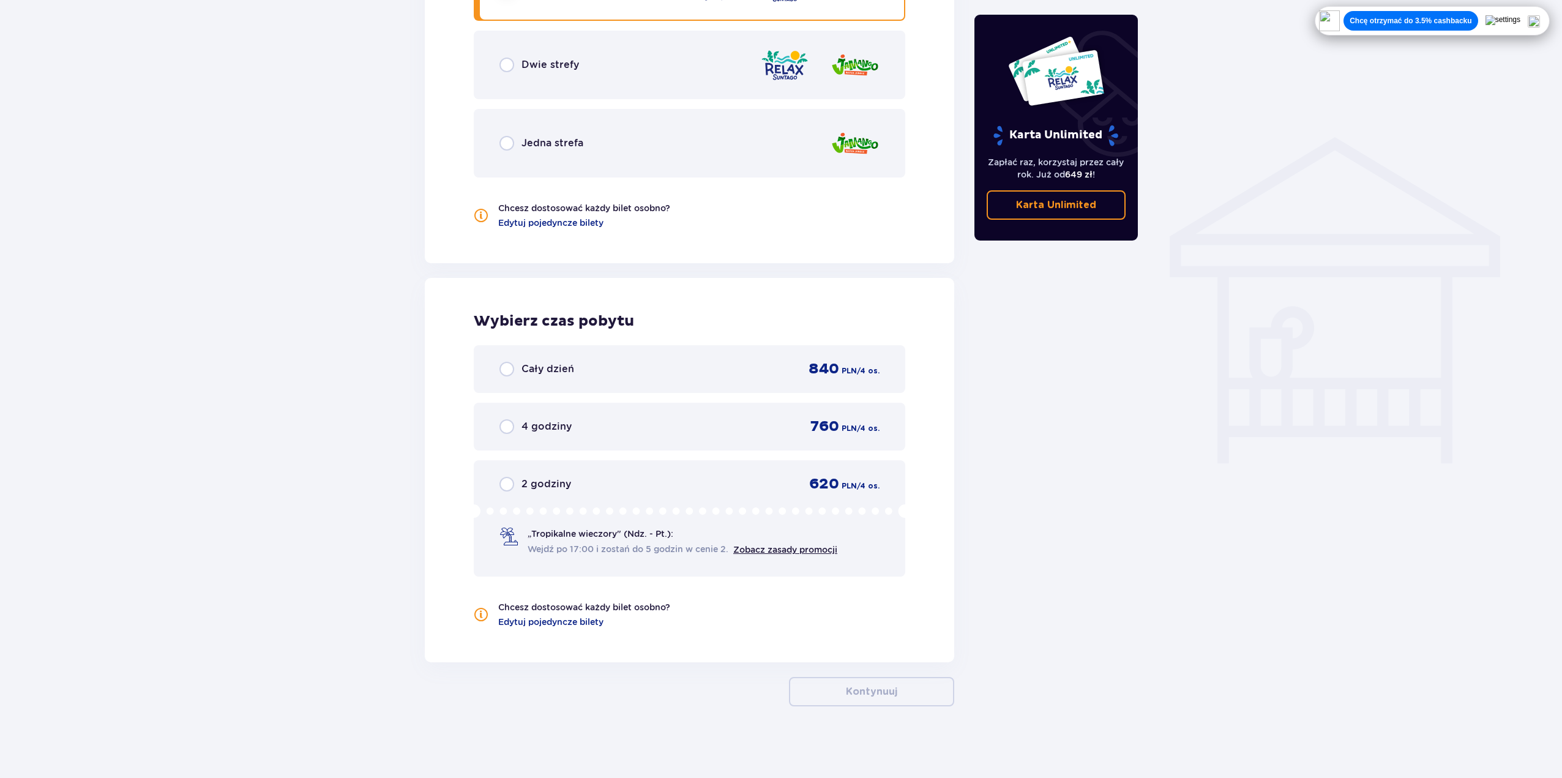
scroll to position [859, 0]
click at [504, 61] on input "radio" at bounding box center [507, 63] width 15 height 15
radio input "true"
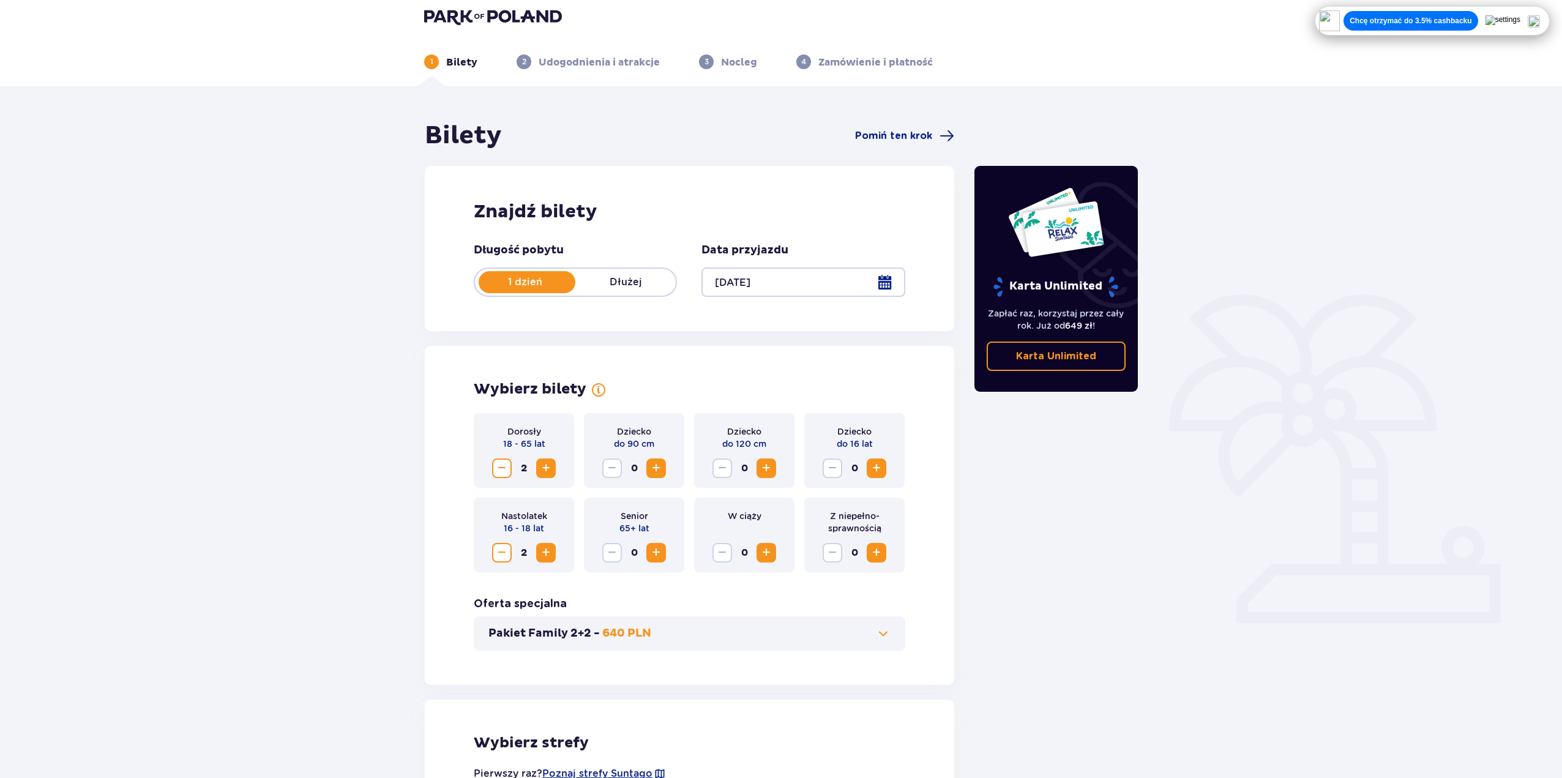
scroll to position [0, 0]
